Goal: Information Seeking & Learning: Learn about a topic

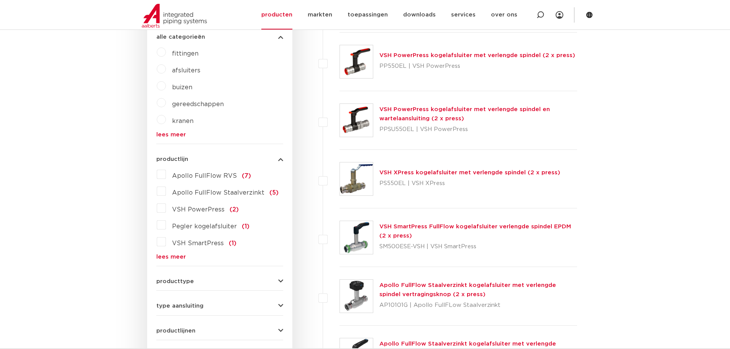
scroll to position [268, 0]
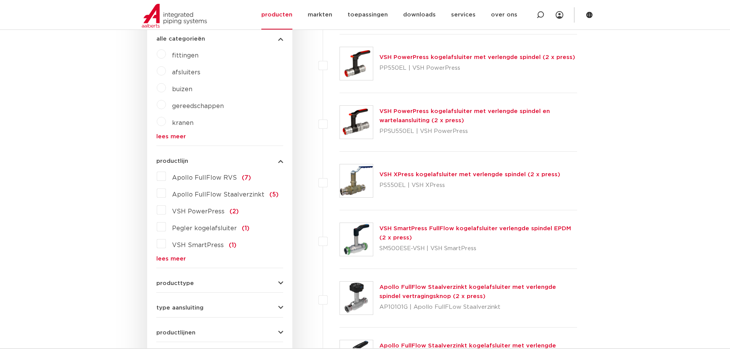
click at [405, 178] on div "VSH XPress kogelafsluiter met verlengde spindel (2 x press) PS550EL | VSH XPress" at bounding box center [469, 180] width 181 height 21
click at [367, 177] on img at bounding box center [356, 180] width 33 height 33
click at [367, 176] on img at bounding box center [356, 180] width 33 height 33
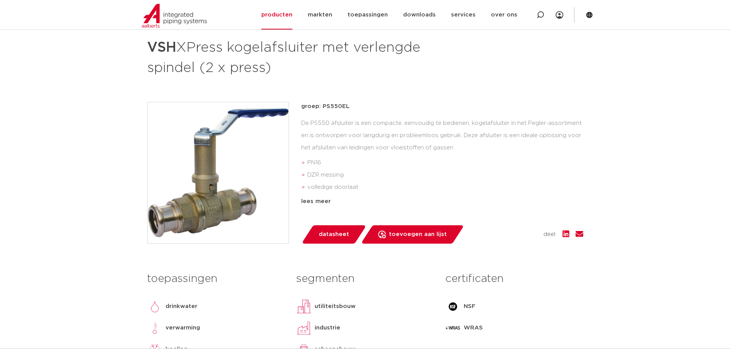
scroll to position [192, 0]
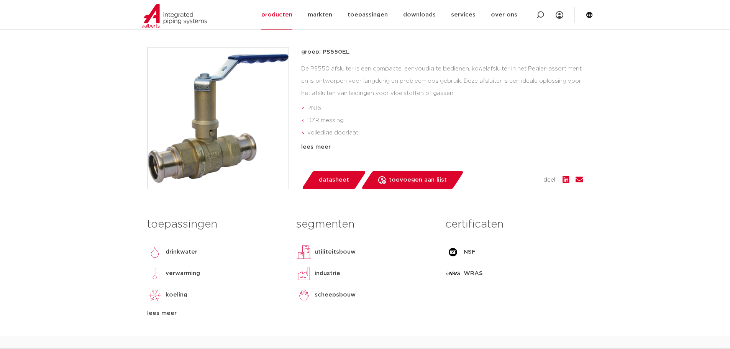
click at [318, 147] on div "lees meer" at bounding box center [442, 147] width 282 height 9
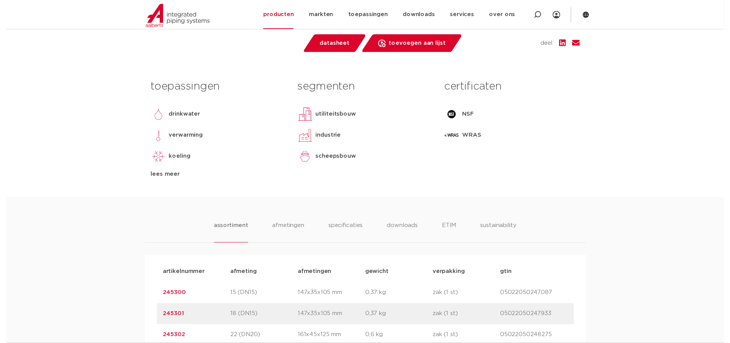
scroll to position [345, 0]
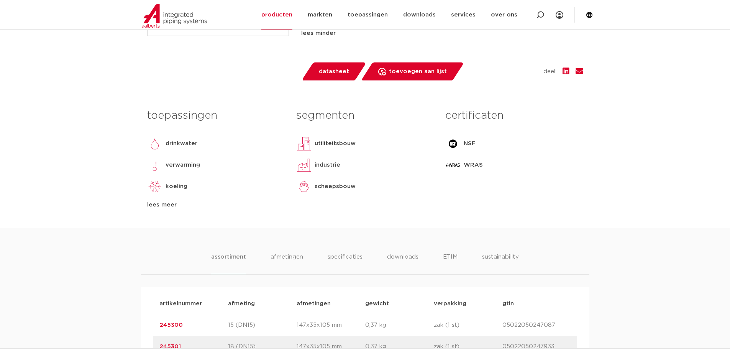
click at [321, 67] on span "datasheet" at bounding box center [334, 72] width 30 height 12
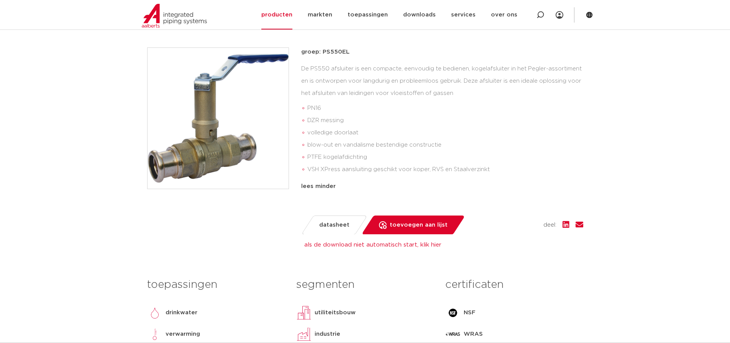
scroll to position [0, 0]
